Goal: Transaction & Acquisition: Obtain resource

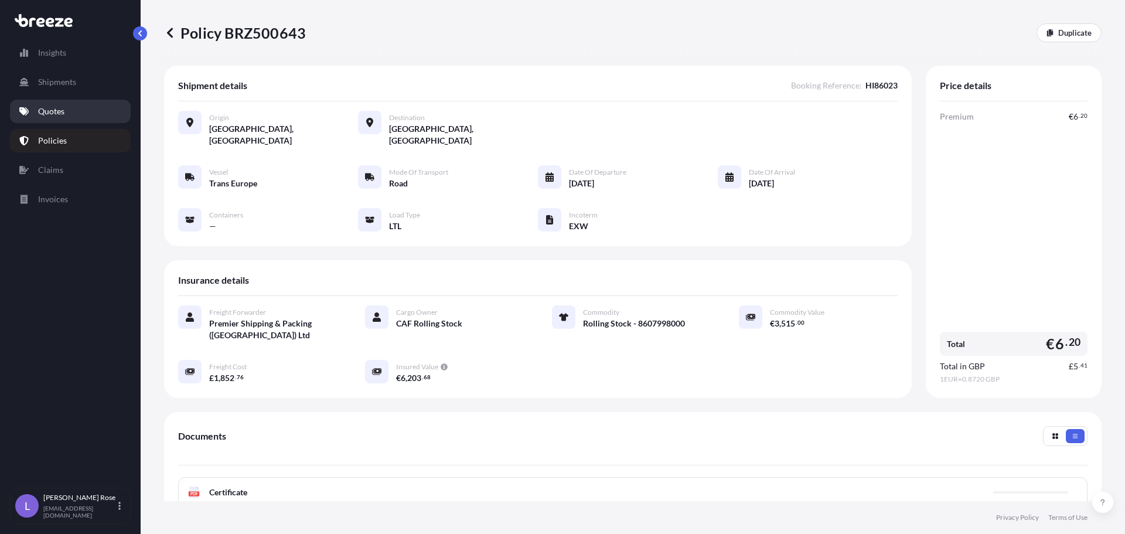
click at [69, 113] on link "Quotes" at bounding box center [70, 111] width 121 height 23
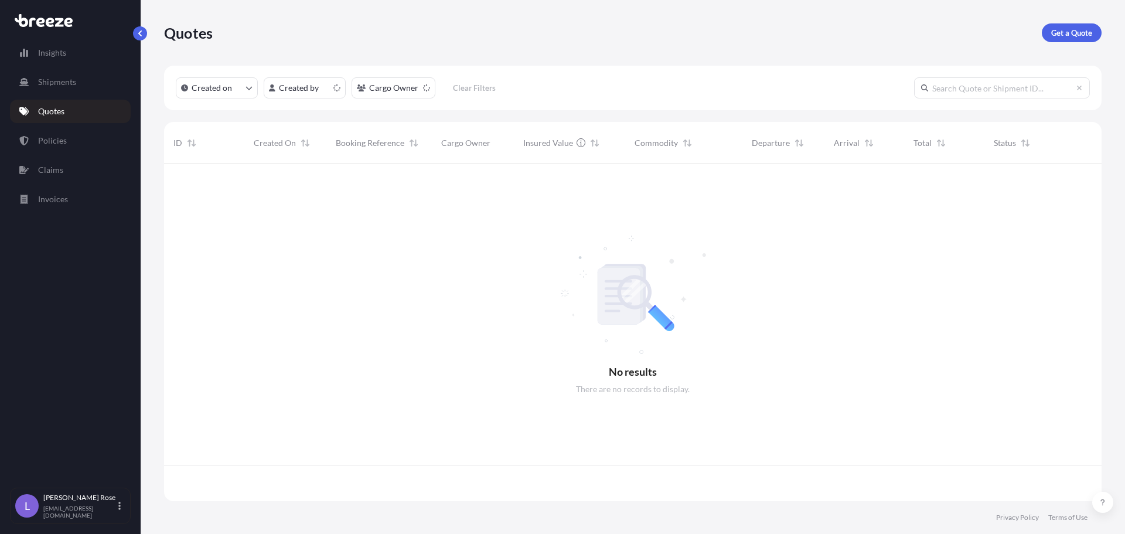
scroll to position [334, 928]
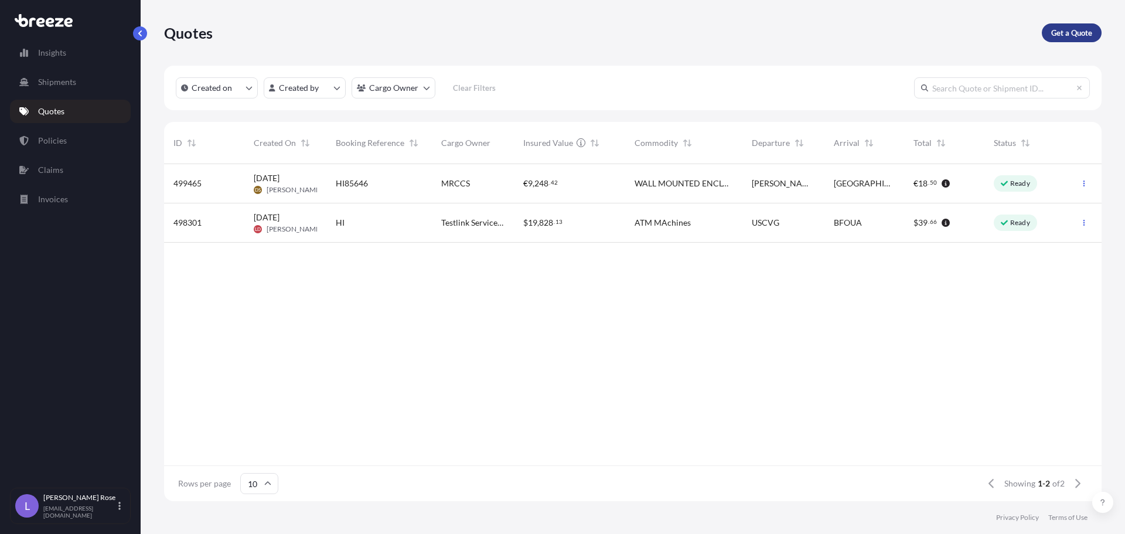
click at [1074, 33] on p "Get a Quote" at bounding box center [1071, 33] width 41 height 12
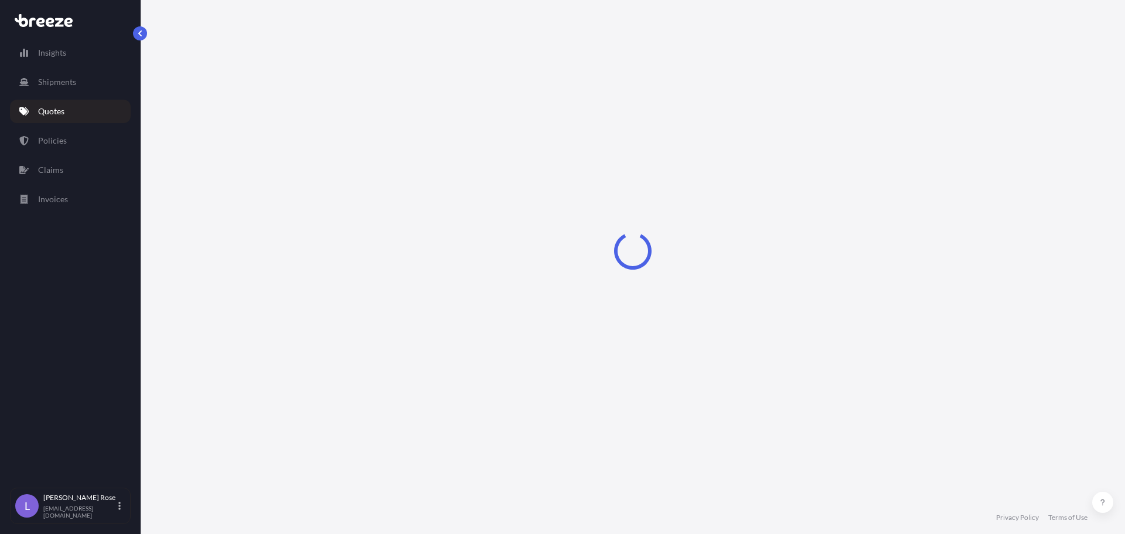
select select "Sea"
select select "1"
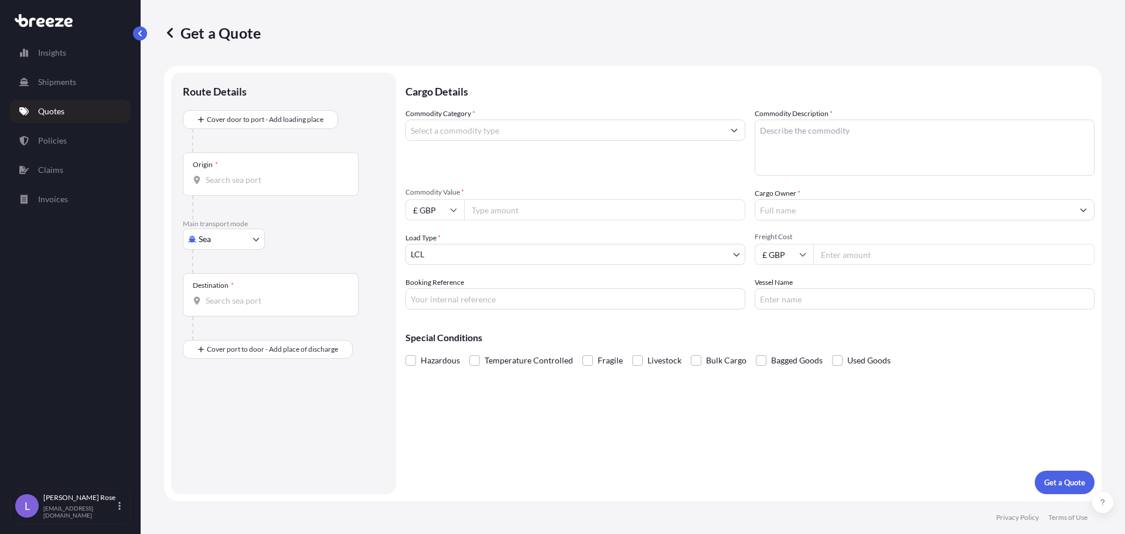
click at [219, 239] on body "Insights Shipments Quotes Policies Claims Invoices L [PERSON_NAME] [PERSON_NAME…" at bounding box center [562, 267] width 1125 height 534
click at [224, 304] on div "Road" at bounding box center [223, 311] width 73 height 21
select select "Road"
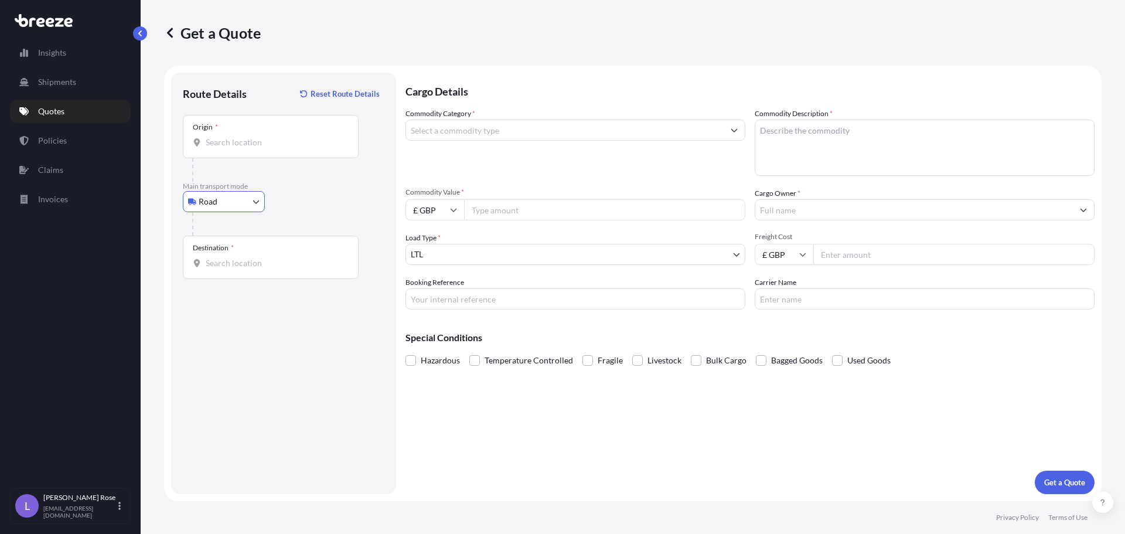
click at [236, 149] on div "Origin *" at bounding box center [271, 136] width 176 height 43
click at [236, 148] on input "Origin *" at bounding box center [275, 142] width 138 height 12
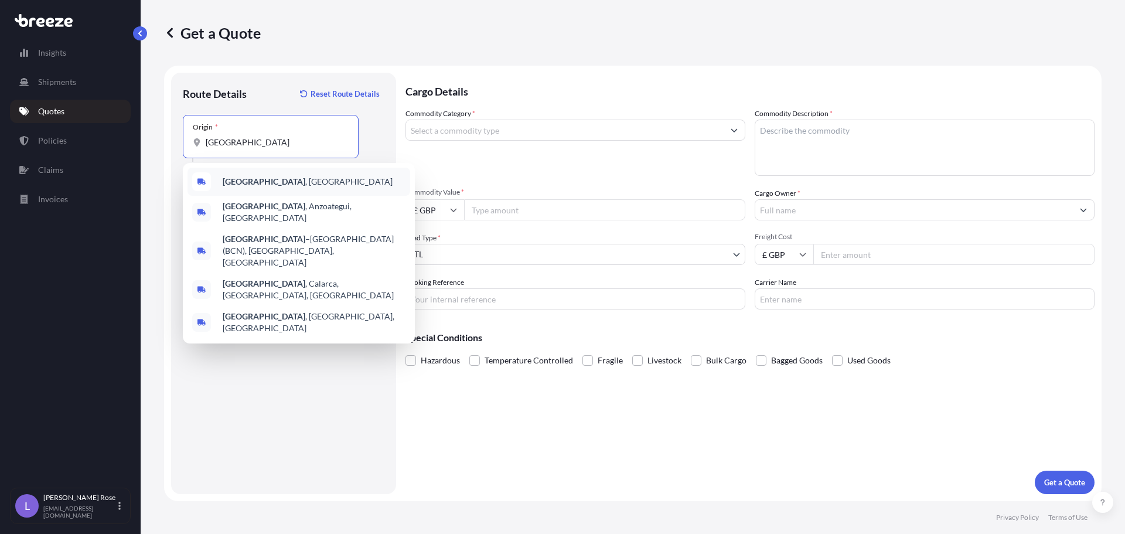
click at [256, 183] on b "[GEOGRAPHIC_DATA]" at bounding box center [264, 181] width 83 height 10
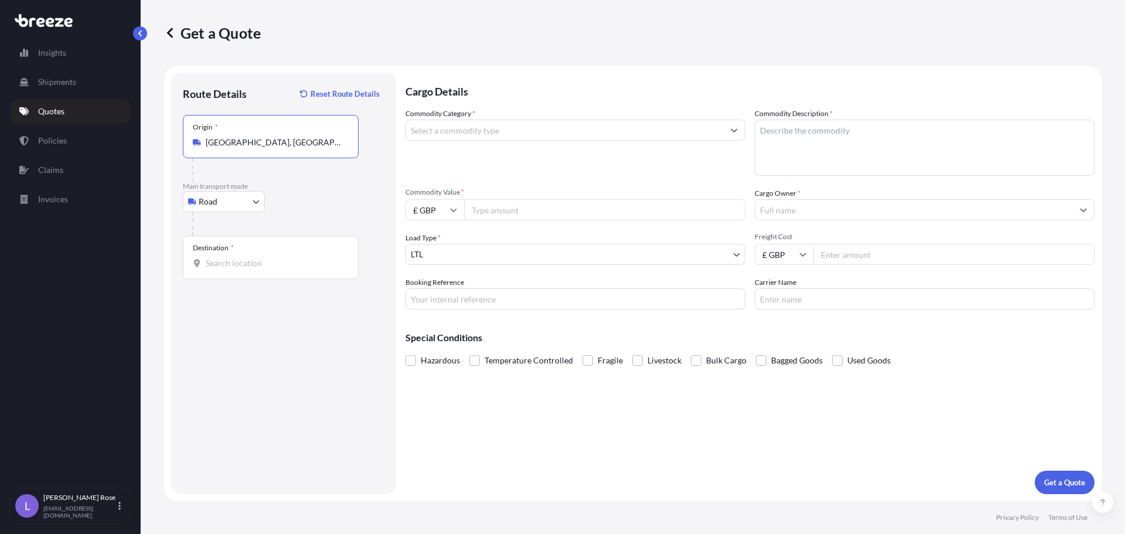
type input "[GEOGRAPHIC_DATA], [GEOGRAPHIC_DATA]"
click at [256, 258] on input "Destination *" at bounding box center [275, 263] width 138 height 12
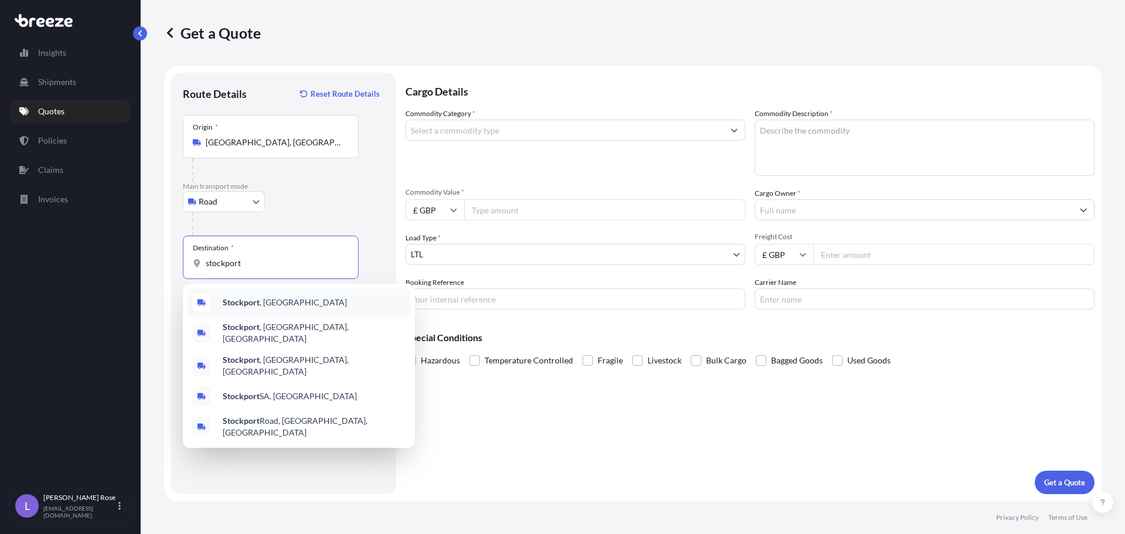
click at [274, 303] on div "[GEOGRAPHIC_DATA] , [GEOGRAPHIC_DATA]" at bounding box center [298, 302] width 223 height 28
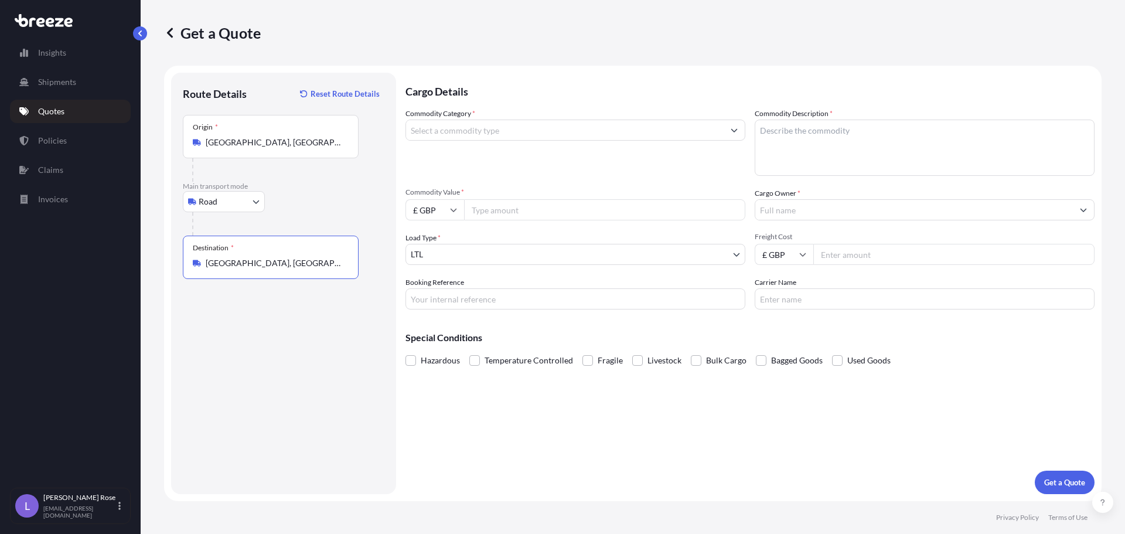
type input "[GEOGRAPHIC_DATA], [GEOGRAPHIC_DATA]"
click at [487, 132] on input "Commodity Category *" at bounding box center [564, 129] width 317 height 21
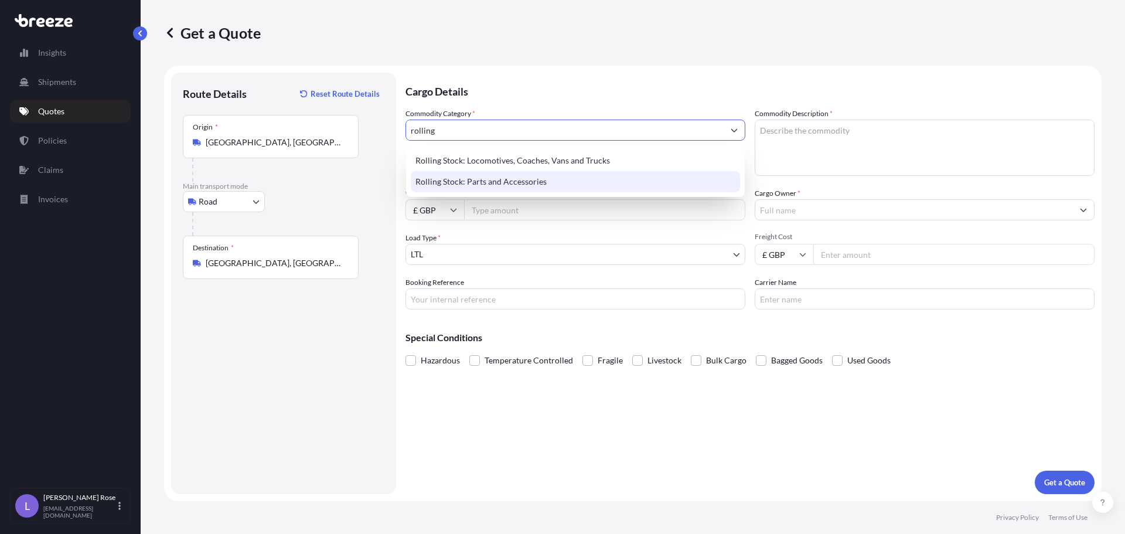
click at [494, 179] on div "Rolling Stock: Parts and Accessories" at bounding box center [575, 181] width 329 height 21
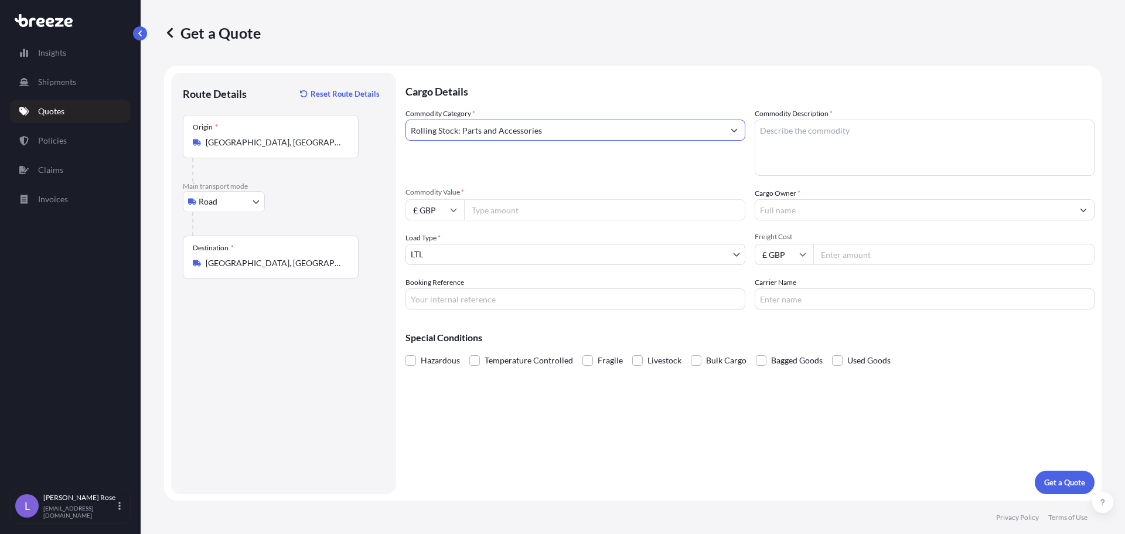
type input "Rolling Stock: Parts and Accessories"
click at [810, 135] on textarea "Commodity Description *" at bounding box center [924, 147] width 340 height 56
type textarea "Rolling Stock - 8607998000"
click at [507, 210] on input "Commodity Value *" at bounding box center [604, 209] width 281 height 21
type input "576.20"
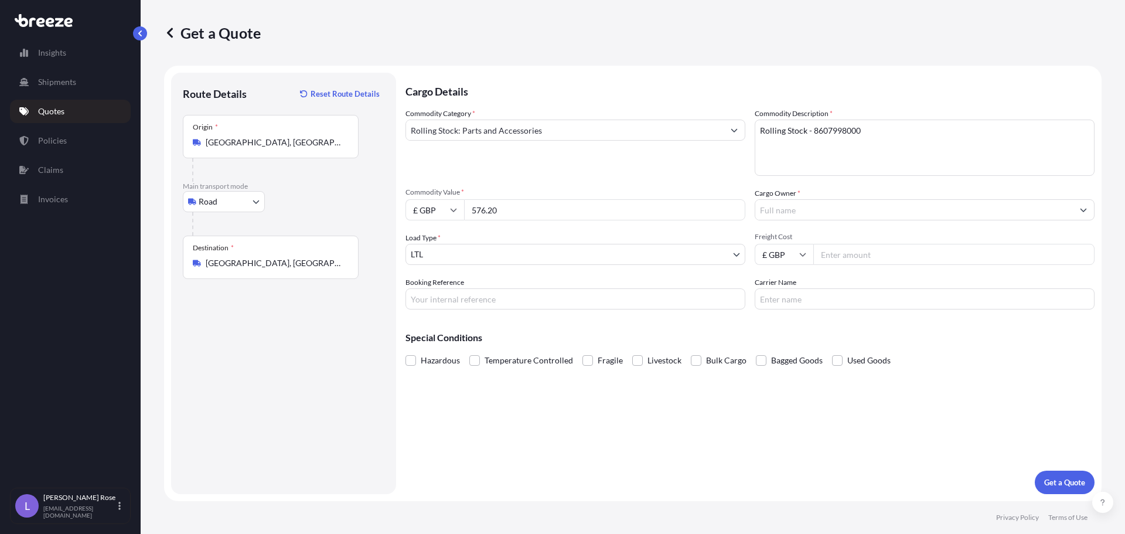
click at [436, 211] on input "£ GBP" at bounding box center [434, 209] width 59 height 21
click at [453, 206] on icon at bounding box center [453, 209] width 7 height 7
click at [438, 237] on div "€ EUR" at bounding box center [434, 242] width 49 height 22
type input "€ EUR"
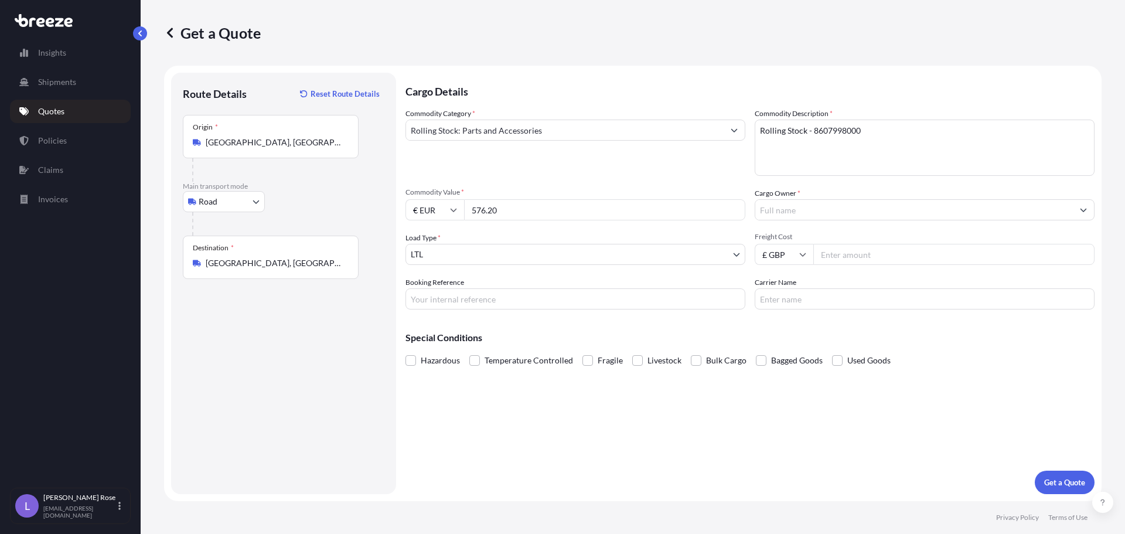
click at [778, 207] on input "Cargo Owner *" at bounding box center [913, 209] width 317 height 21
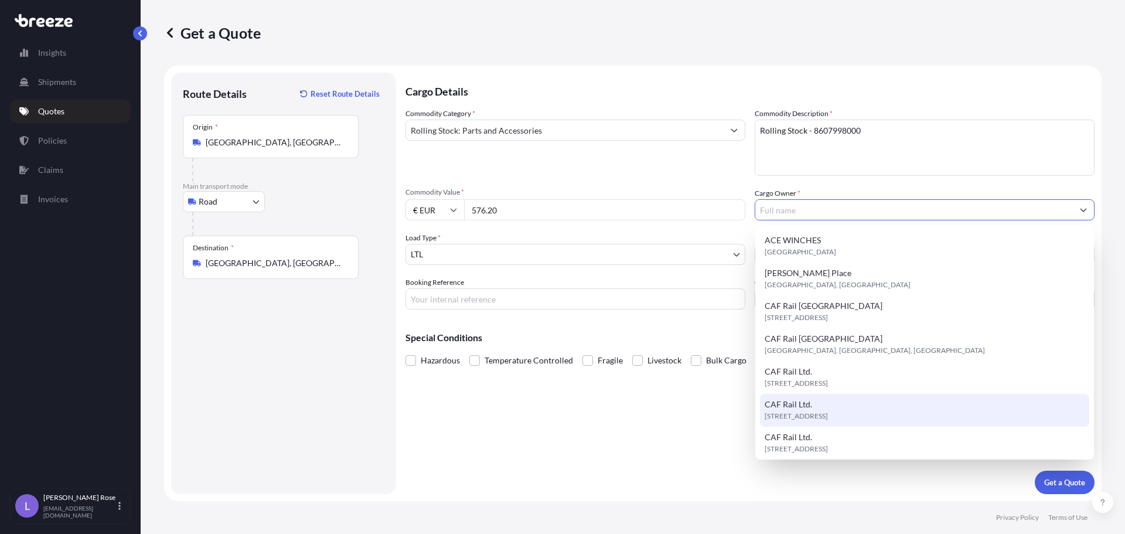
click at [835, 401] on div "CAF Rail Ltd. [STREET_ADDRESS]" at bounding box center [924, 410] width 329 height 33
type input "CAF Rail Ltd."
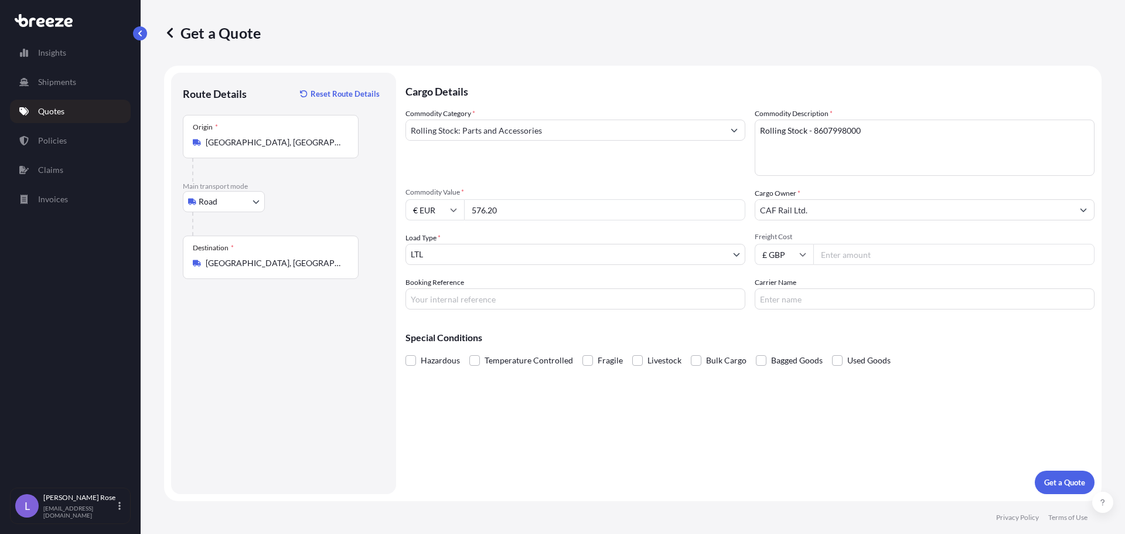
click at [833, 251] on input "Freight Cost" at bounding box center [953, 254] width 281 height 21
type input "7"
type input "121.25"
click at [578, 295] on input "Booking Reference" at bounding box center [575, 298] width 340 height 21
type input "h"
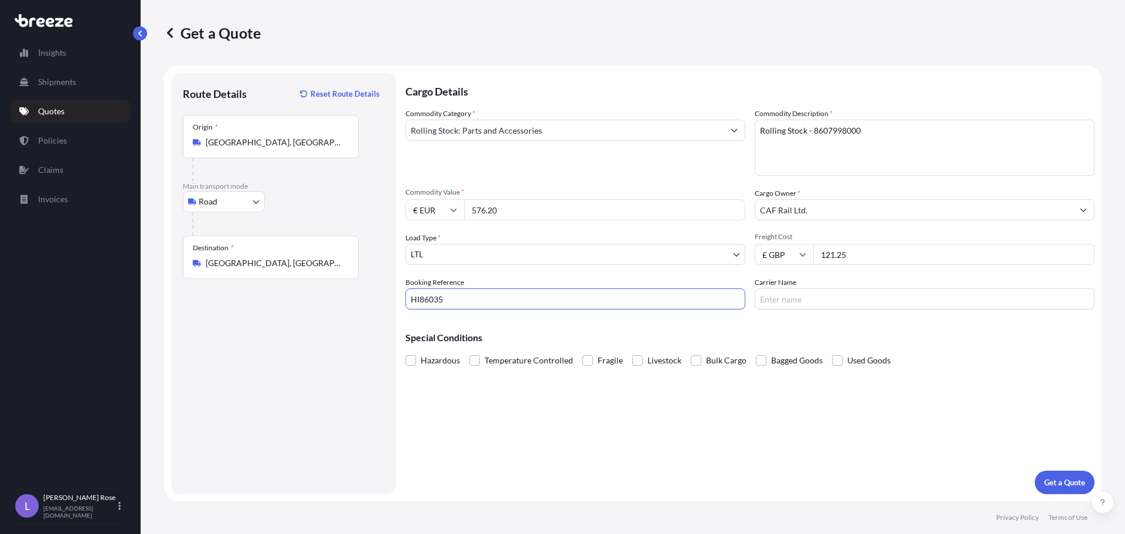
type input "HI86035"
type input "DHL"
click at [1072, 484] on p "Get a Quote" at bounding box center [1064, 482] width 41 height 12
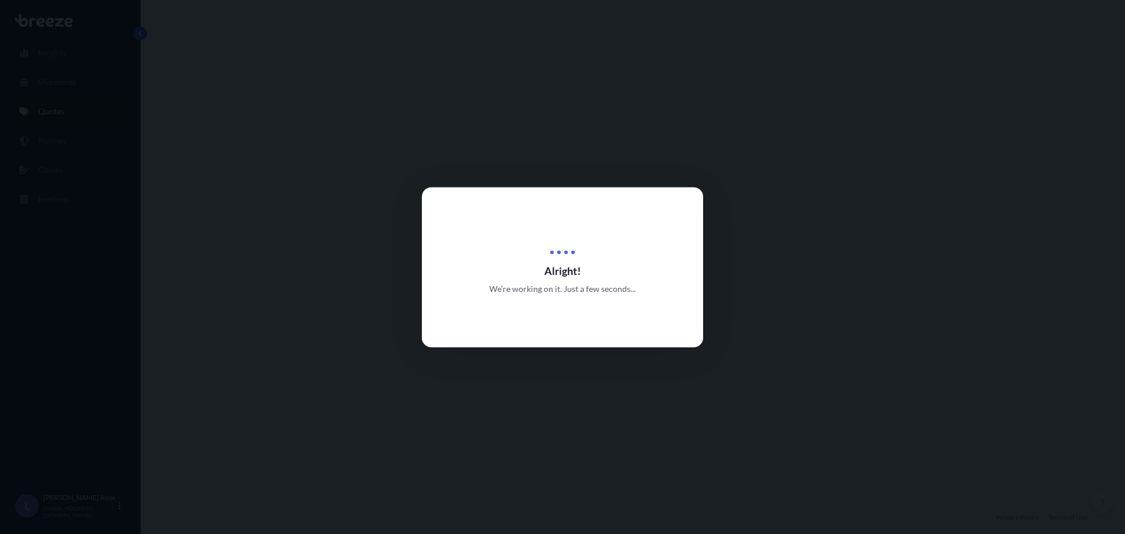
select select "Road"
select select "1"
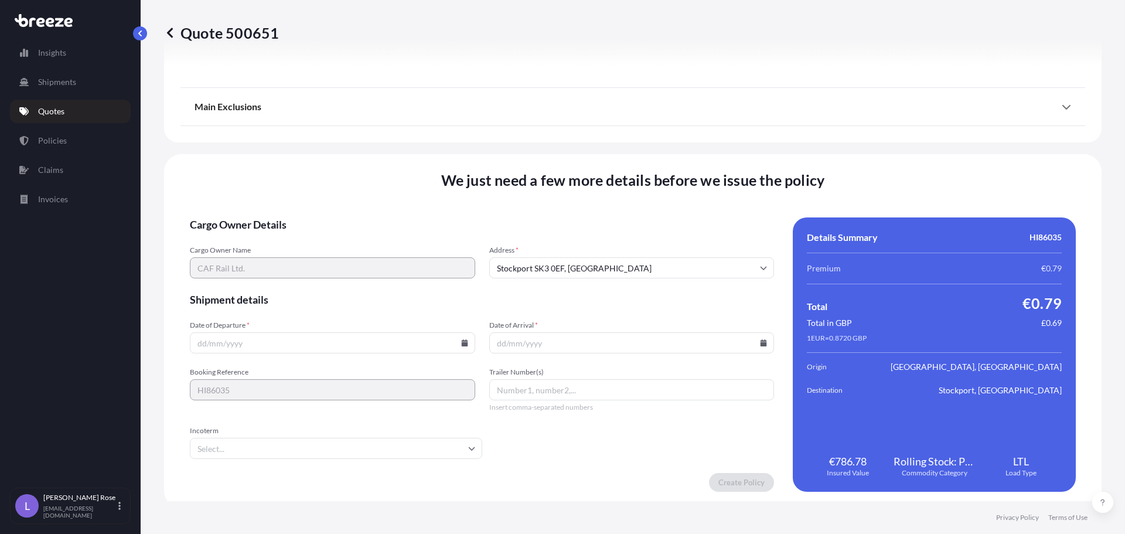
scroll to position [1326, 0]
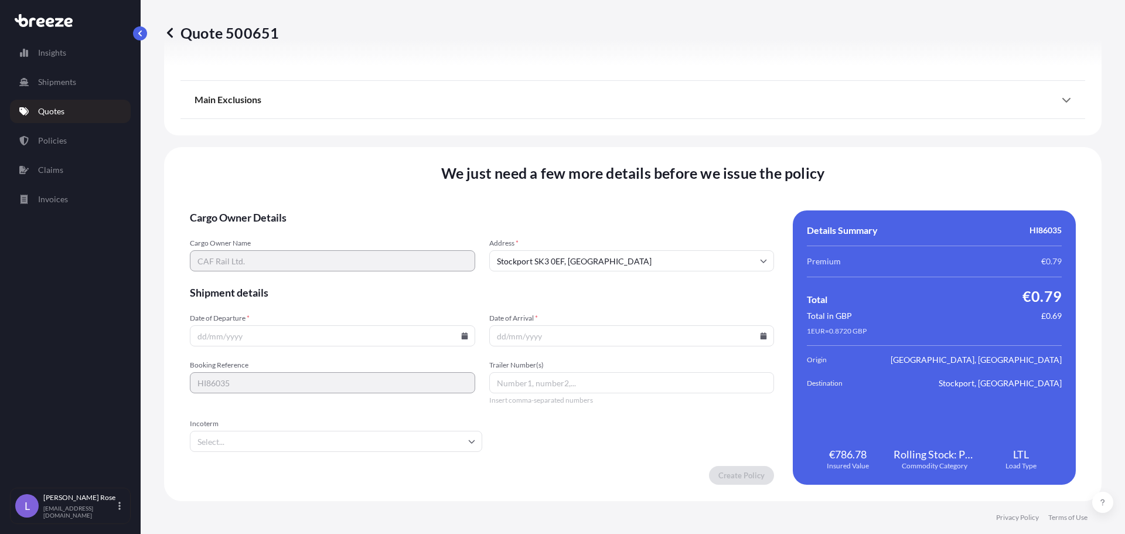
click at [462, 337] on icon at bounding box center [464, 335] width 6 height 7
click at [252, 207] on button "6" at bounding box center [249, 209] width 19 height 19
type input "[DATE]"
click at [760, 333] on icon at bounding box center [763, 335] width 7 height 7
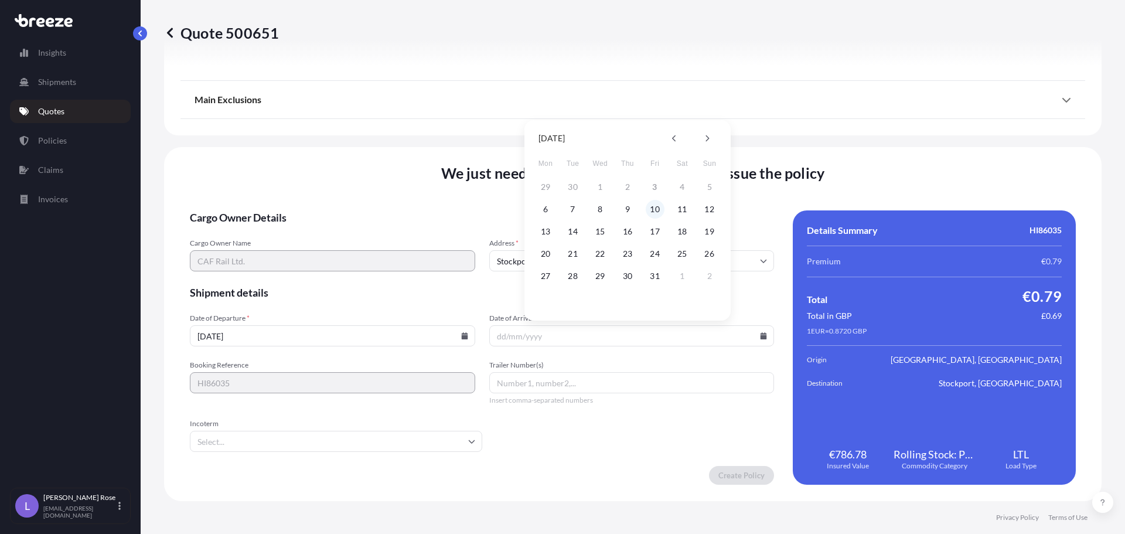
click at [659, 209] on button "10" at bounding box center [655, 209] width 19 height 19
type input "[DATE]"
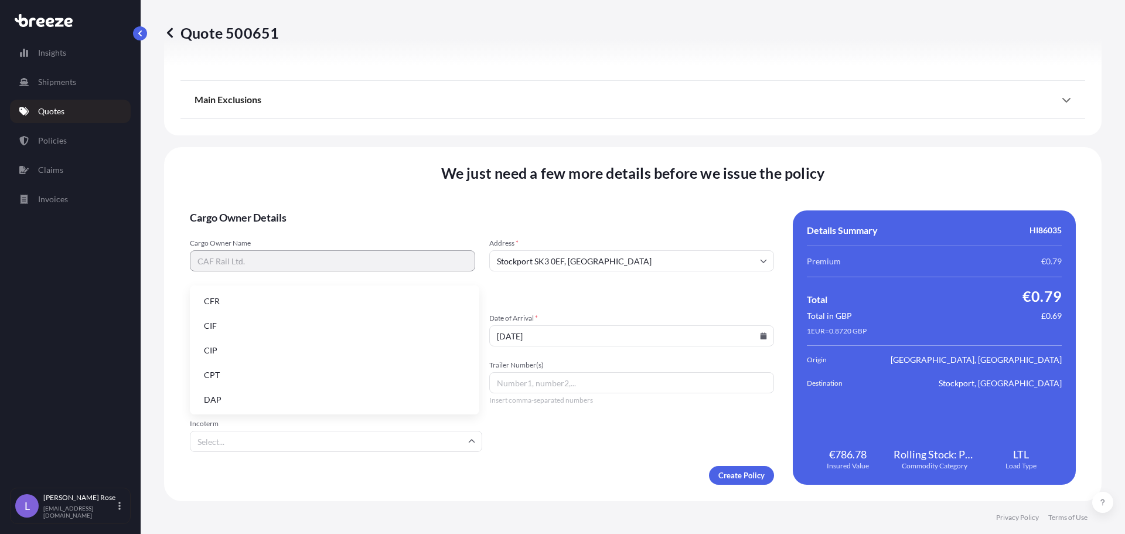
click at [412, 441] on input "Incoterm" at bounding box center [336, 441] width 292 height 21
click at [261, 324] on li "EXW" at bounding box center [334, 324] width 280 height 22
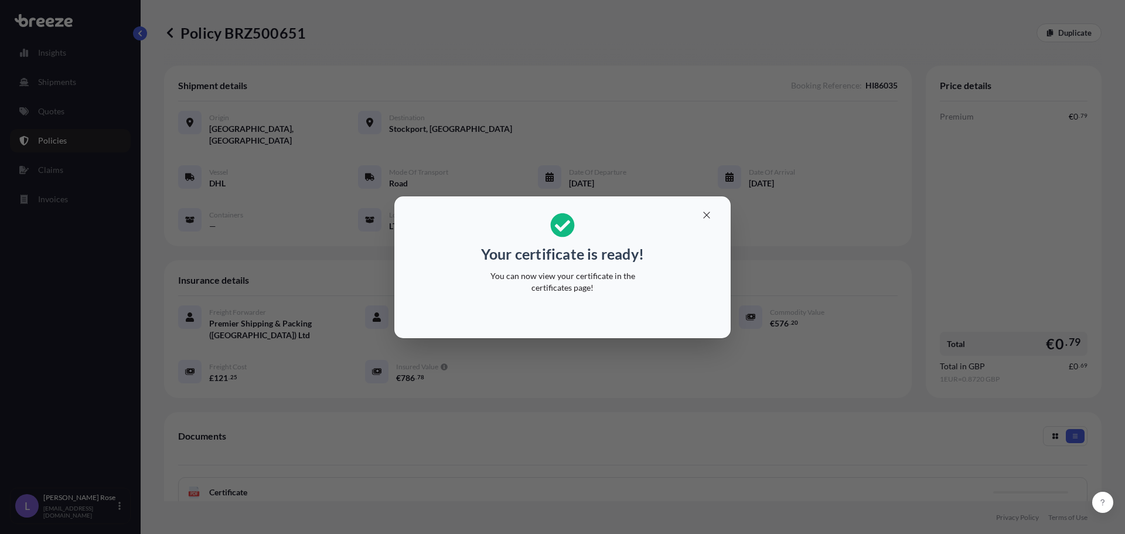
click at [795, 341] on div "Your certificate is ready! You can now view your certificate in the certificate…" at bounding box center [562, 267] width 1125 height 534
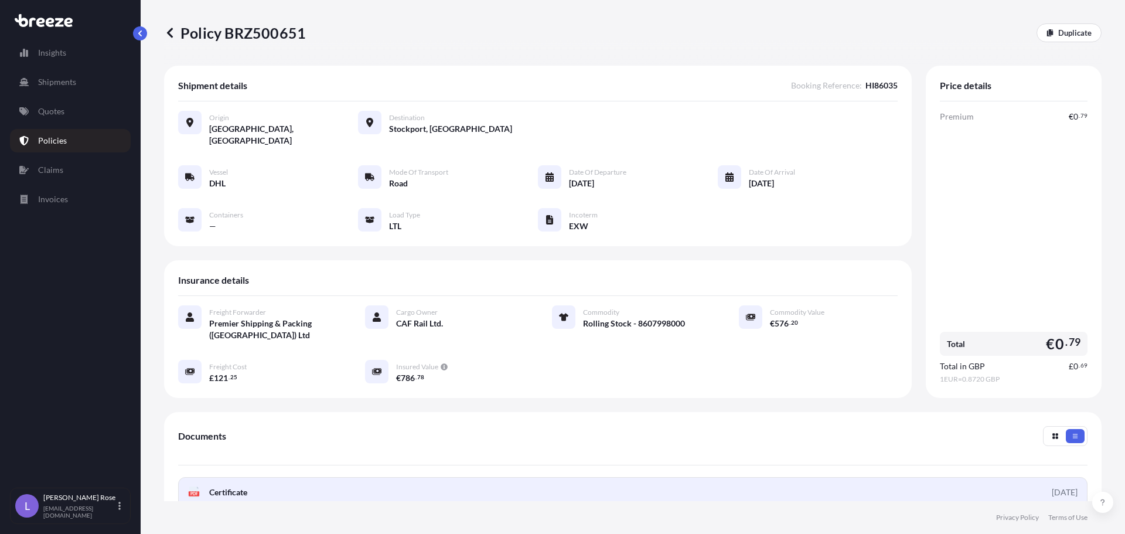
click at [288, 479] on link "PDF Certificate [DATE]" at bounding box center [632, 492] width 909 height 30
